Goal: Task Accomplishment & Management: Complete application form

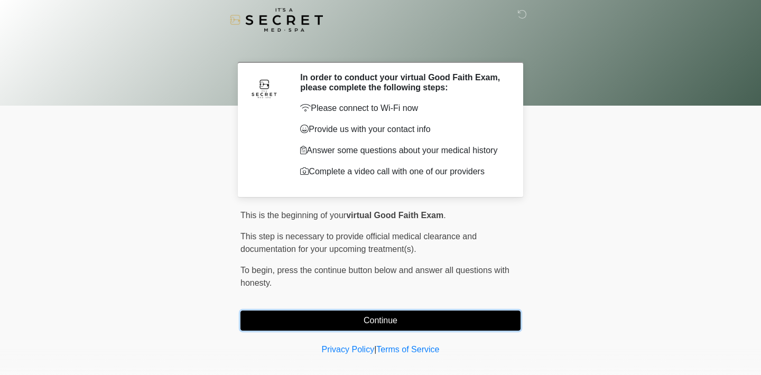
click at [296, 322] on button "Continue" at bounding box center [381, 321] width 280 height 20
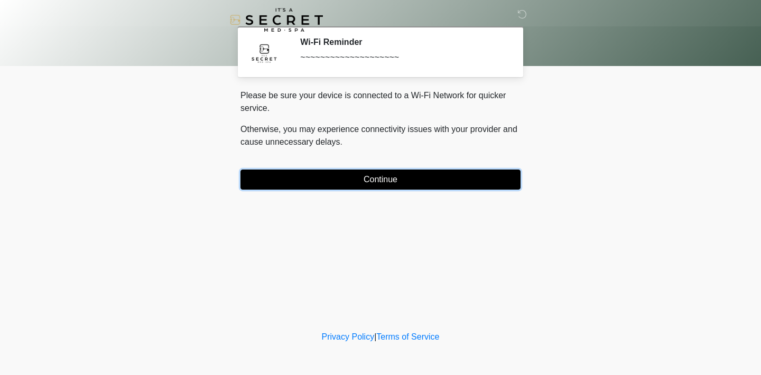
click at [345, 180] on button "Continue" at bounding box center [381, 180] width 280 height 20
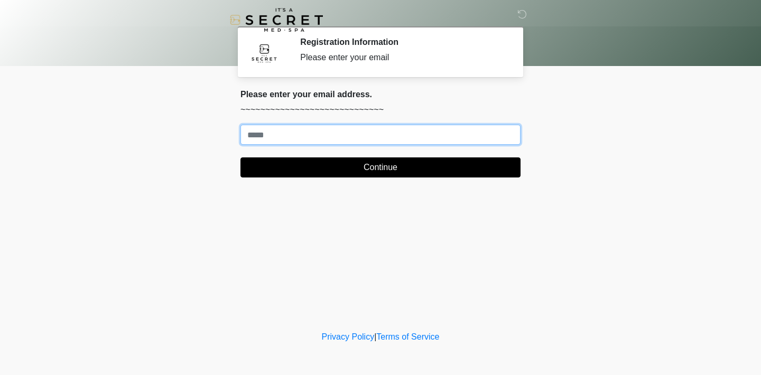
click at [325, 140] on input "Where should we email your treatment plan?" at bounding box center [381, 135] width 280 height 20
type input "**********"
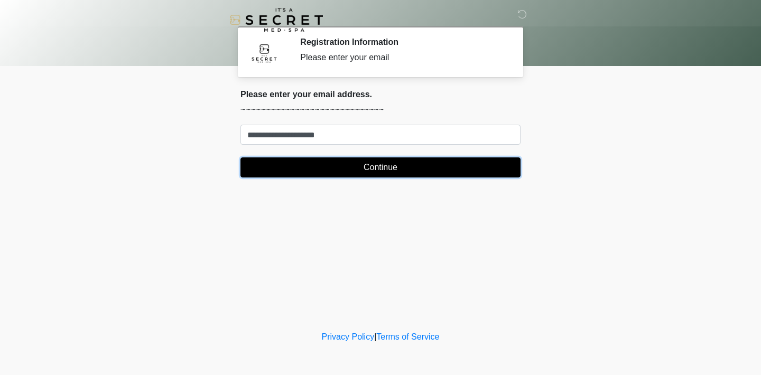
click at [336, 172] on button "Continue" at bounding box center [381, 168] width 280 height 20
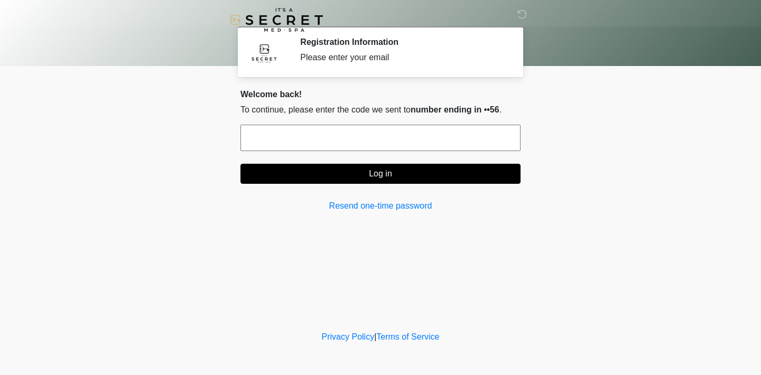
click at [311, 140] on input "text" at bounding box center [381, 138] width 280 height 26
type input "******"
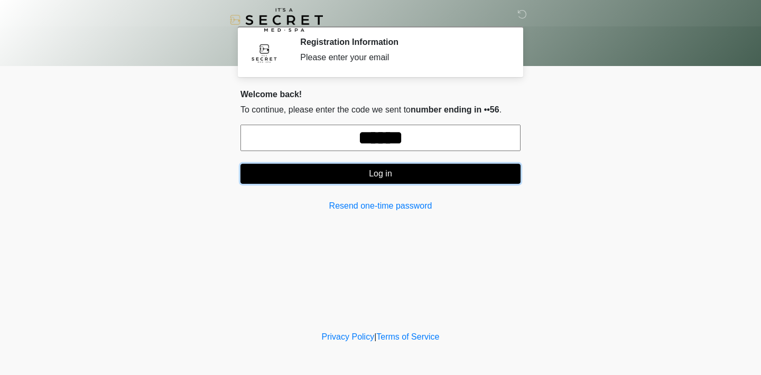
click at [320, 178] on button "Log in" at bounding box center [381, 174] width 280 height 20
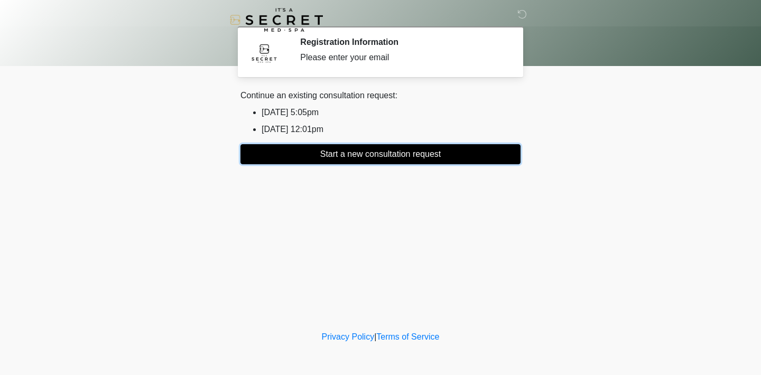
click at [331, 147] on button "Start a new consultation request" at bounding box center [381, 154] width 280 height 20
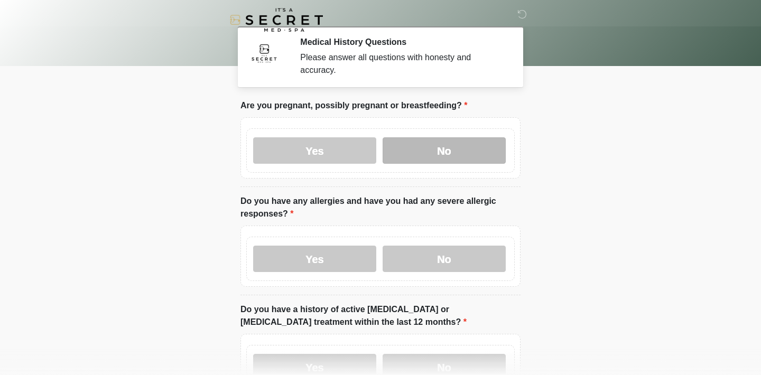
click at [433, 156] on label "No" at bounding box center [444, 150] width 123 height 26
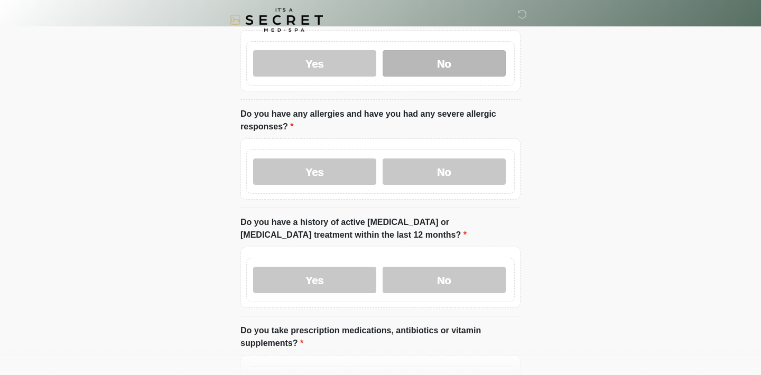
scroll to position [96, 0]
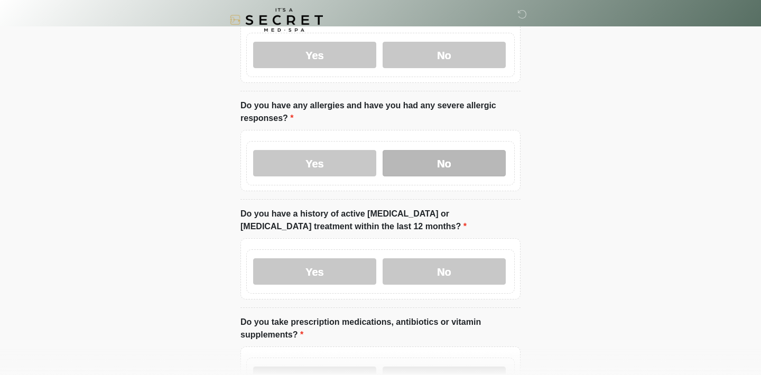
click at [426, 166] on label "No" at bounding box center [444, 163] width 123 height 26
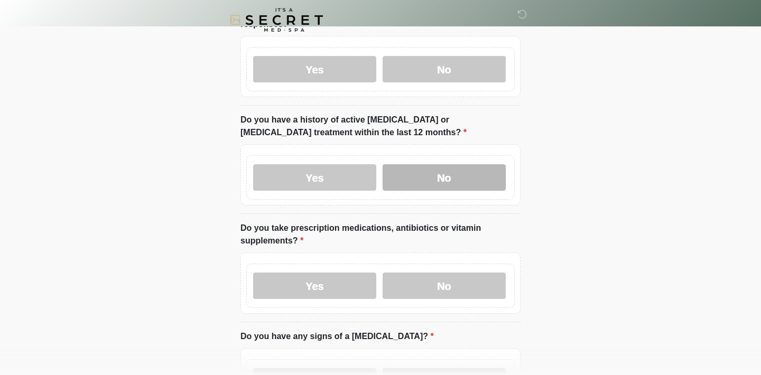
click at [422, 183] on label "No" at bounding box center [444, 177] width 123 height 26
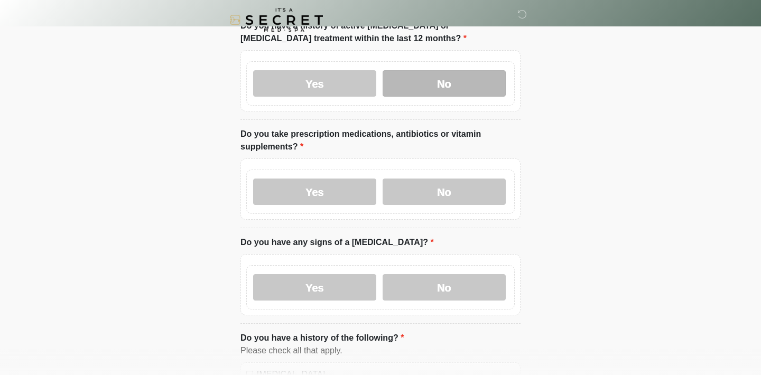
scroll to position [284, 0]
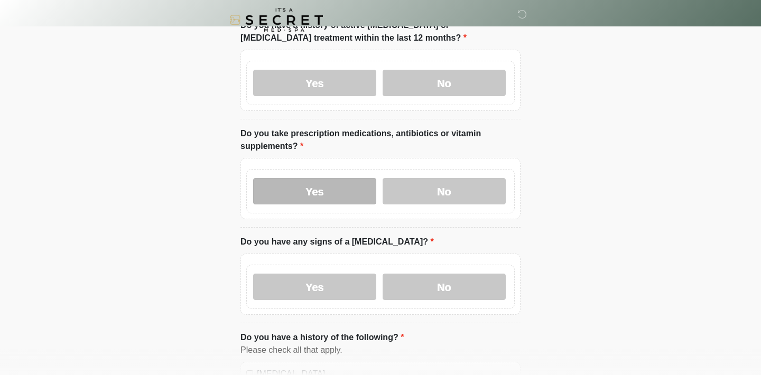
click at [325, 186] on label "Yes" at bounding box center [314, 191] width 123 height 26
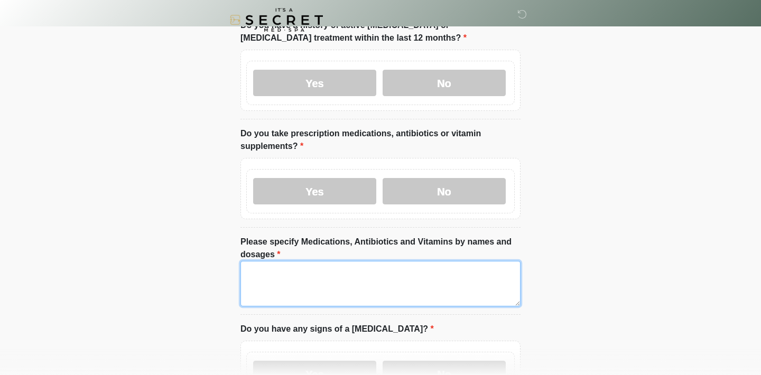
click at [305, 274] on textarea "Please specify Medications, Antibiotics and Vitamins by names and dosages" at bounding box center [381, 283] width 280 height 45
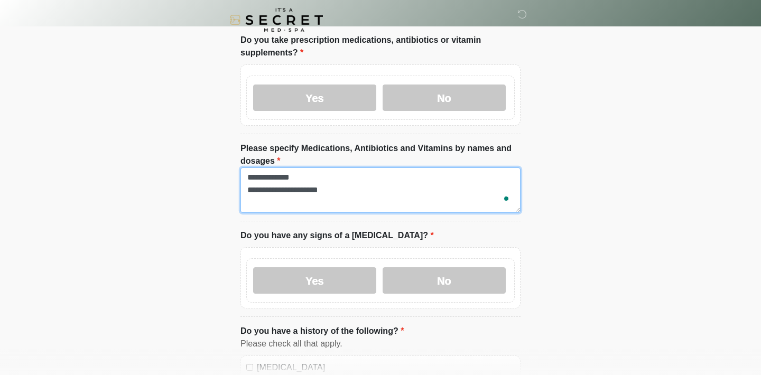
scroll to position [385, 0]
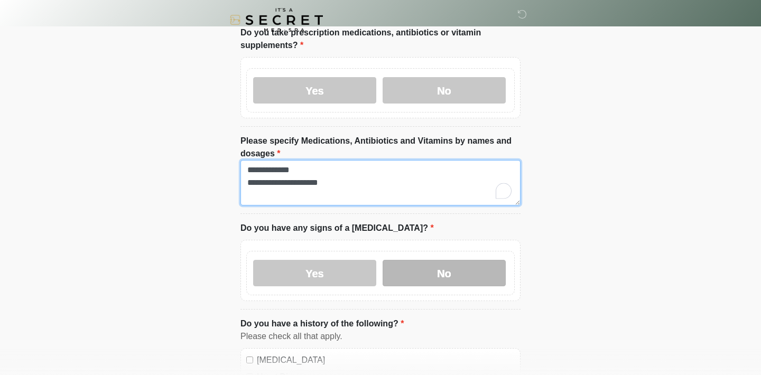
type textarea "**********"
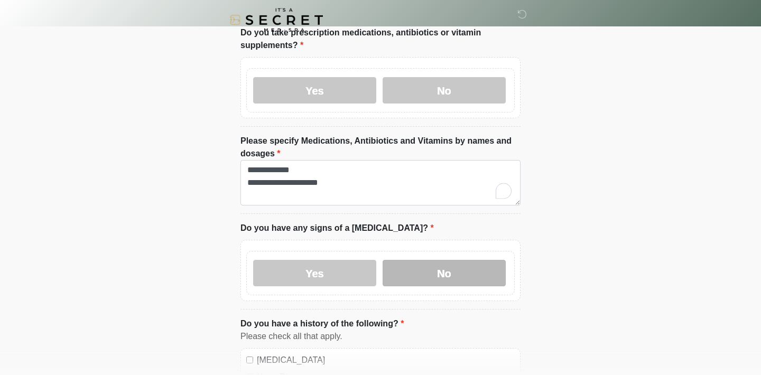
click at [401, 266] on label "No" at bounding box center [444, 273] width 123 height 26
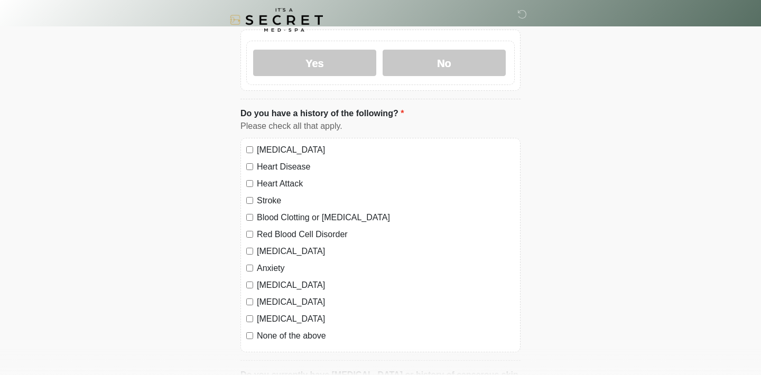
scroll to position [596, 0]
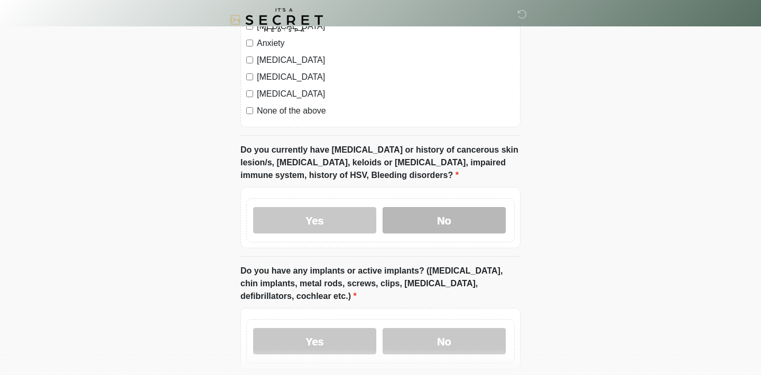
click at [414, 219] on label "No" at bounding box center [444, 220] width 123 height 26
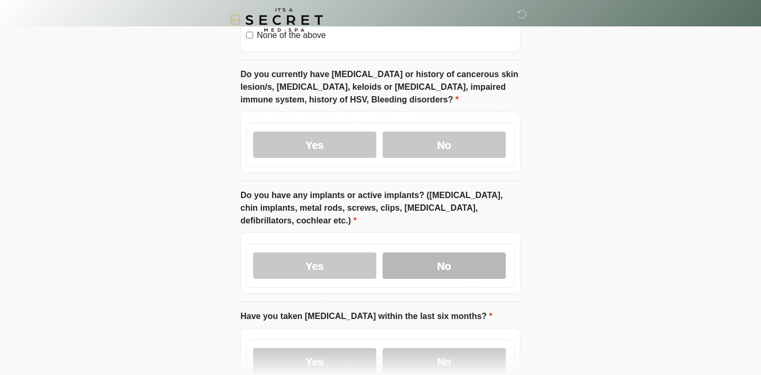
click at [415, 253] on label "No" at bounding box center [444, 266] width 123 height 26
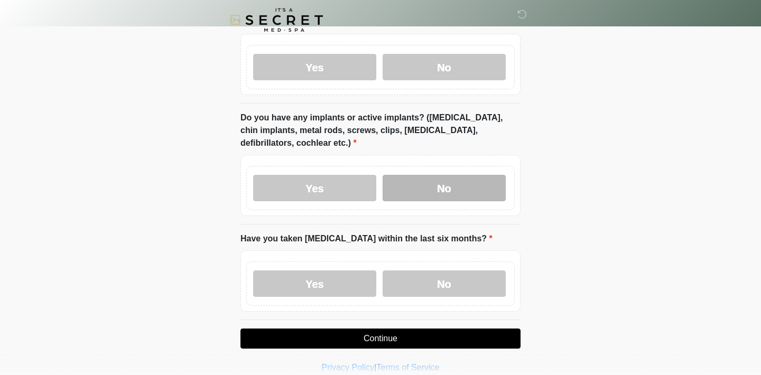
scroll to position [1002, 0]
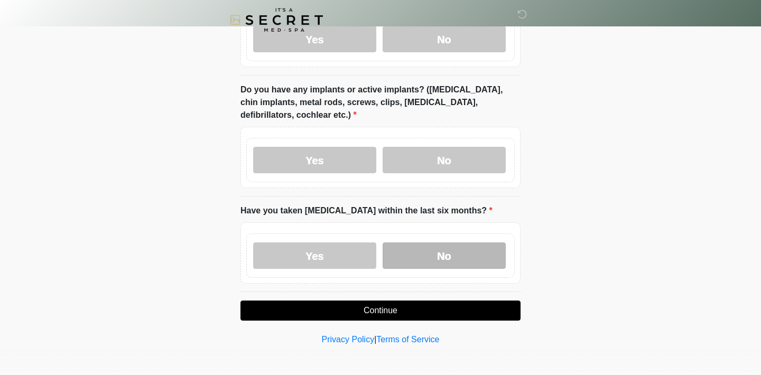
click at [424, 244] on label "No" at bounding box center [444, 256] width 123 height 26
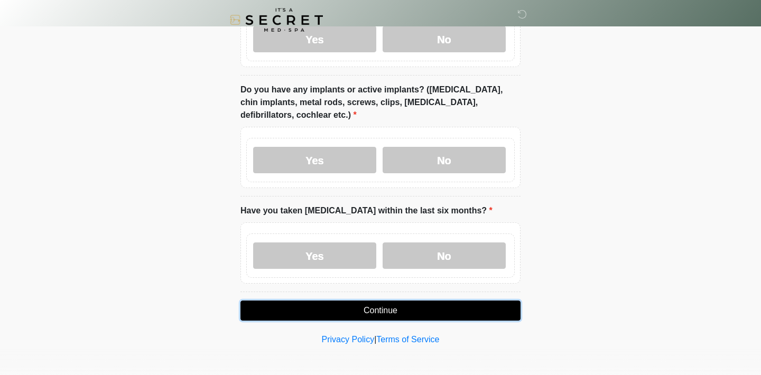
click at [381, 314] on button "Continue" at bounding box center [381, 311] width 280 height 20
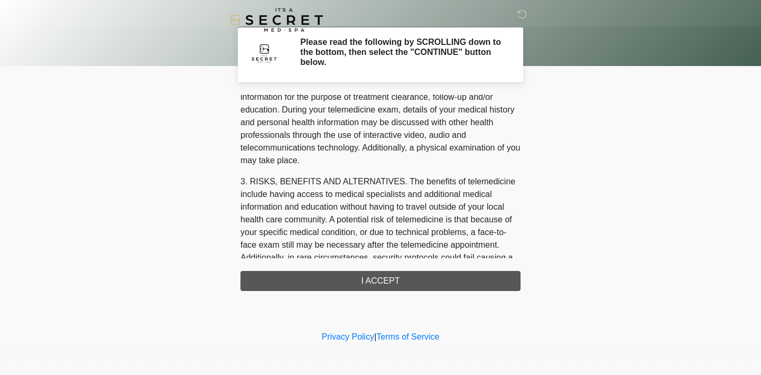
scroll to position [449, 0]
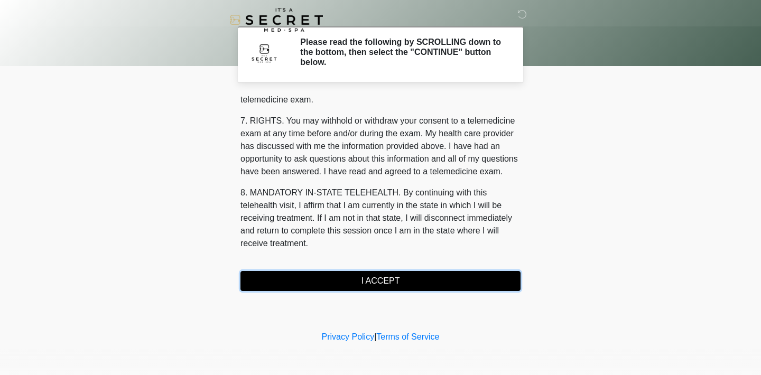
click at [368, 275] on button "I ACCEPT" at bounding box center [381, 281] width 280 height 20
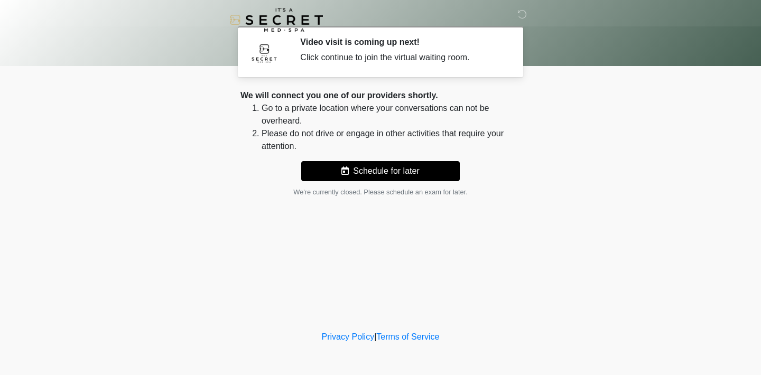
click at [314, 201] on div "‎ ‎ Video visit is coming up next! Click continue to join the virtual waiting r…" at bounding box center [380, 165] width 317 height 308
click at [353, 170] on button "Schedule for later" at bounding box center [380, 171] width 159 height 20
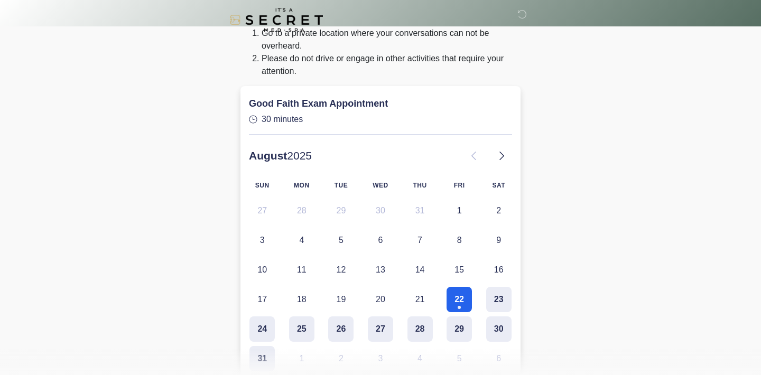
scroll to position [81, 0]
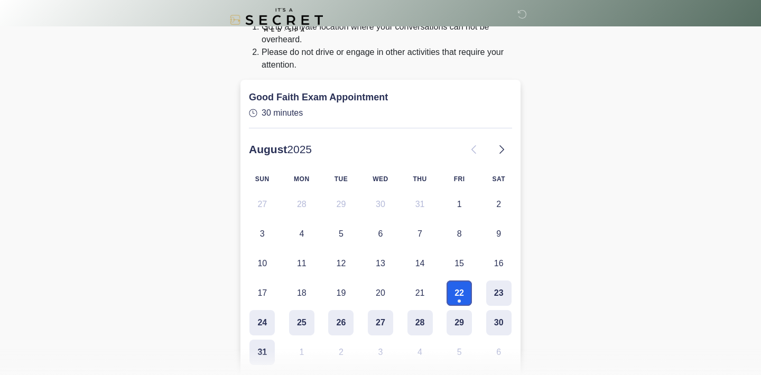
click at [454, 288] on button "22" at bounding box center [459, 293] width 25 height 25
click at [556, 287] on body "‎ ‎ Video visit is coming up next! Click continue to join the virtual waiting r…" at bounding box center [380, 106] width 761 height 375
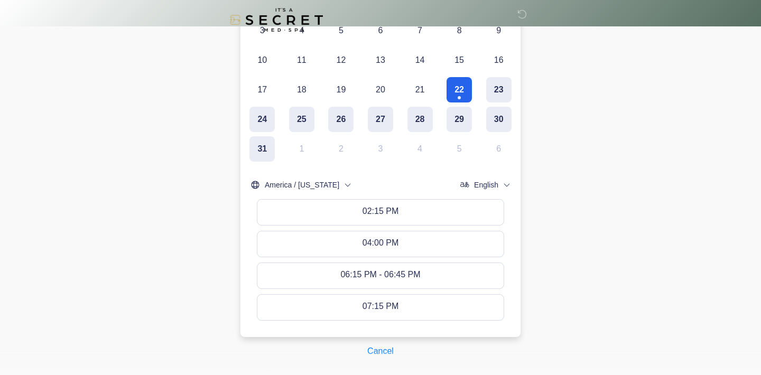
scroll to position [327, 0]
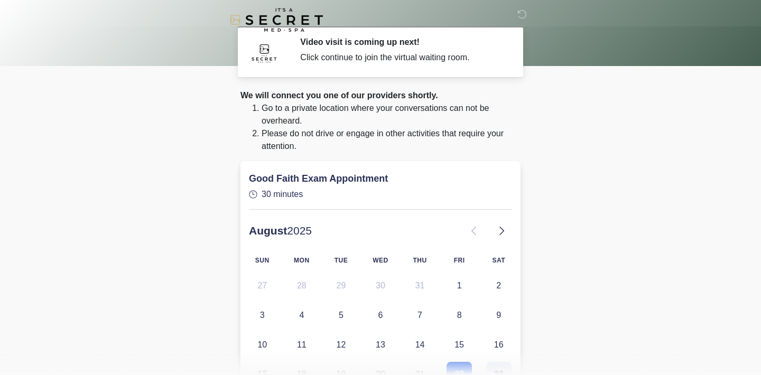
click at [447, 135] on li "Please do not drive or engage in other activities that require your attention." at bounding box center [391, 139] width 259 height 25
click at [334, 61] on div "Click continue to join the virtual waiting room." at bounding box center [402, 57] width 205 height 13
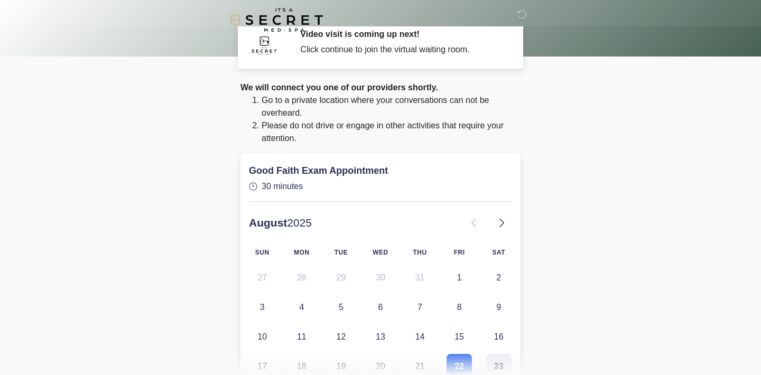
scroll to position [12, 0]
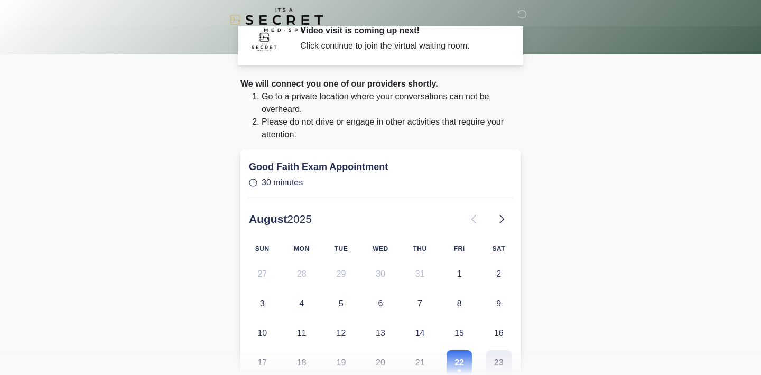
click at [369, 45] on div "Click continue to join the virtual waiting room." at bounding box center [402, 46] width 205 height 13
